Goal: Task Accomplishment & Management: Manage account settings

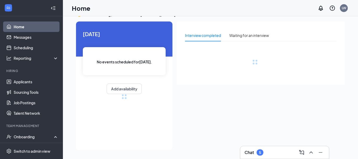
scroll to position [57, 0]
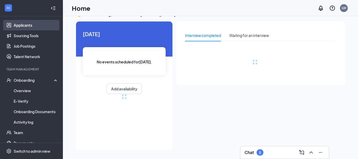
click at [30, 24] on link "Applicants" at bounding box center [36, 25] width 45 height 10
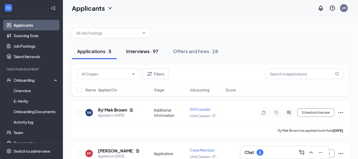
click at [139, 51] on div "Interviews · 97" at bounding box center [142, 51] width 32 height 7
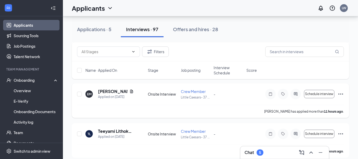
scroll to position [107, 0]
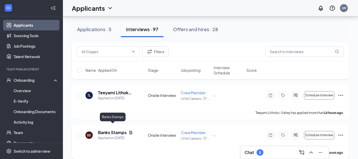
click at [116, 130] on h5 "Banks Stamps" at bounding box center [112, 133] width 29 height 6
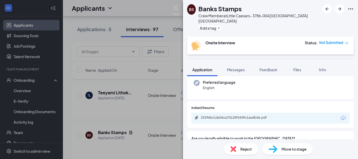
scroll to position [44, 0]
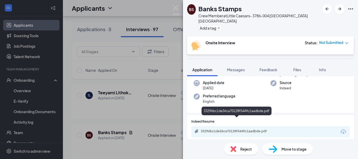
click at [221, 129] on div "33296bc1de36ca70128f5449c1aadbde.pdf" at bounding box center [237, 131] width 73 height 4
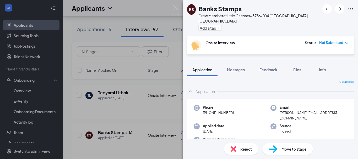
scroll to position [0, 0]
click at [163, 70] on div "[PERSON_NAME] Stamps Crew Member at Little Caesars- 3786-004 Charlotte [GEOGRAP…" at bounding box center [179, 79] width 358 height 159
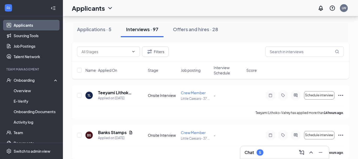
click at [178, 8] on div "Applicants LW" at bounding box center [210, 8] width 295 height 16
click at [104, 31] on div "Applications · 5" at bounding box center [94, 29] width 34 height 7
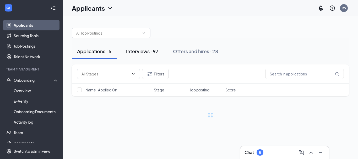
click at [143, 55] on button "Interviews · 97" at bounding box center [142, 52] width 43 height 16
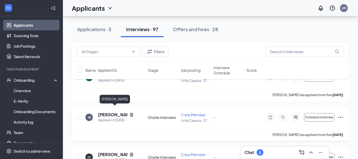
scroll to position [855, 0]
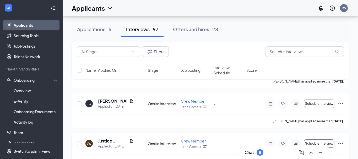
click at [104, 138] on h5 "Justice [PERSON_NAME]" at bounding box center [112, 141] width 29 height 6
